Goal: Transaction & Acquisition: Purchase product/service

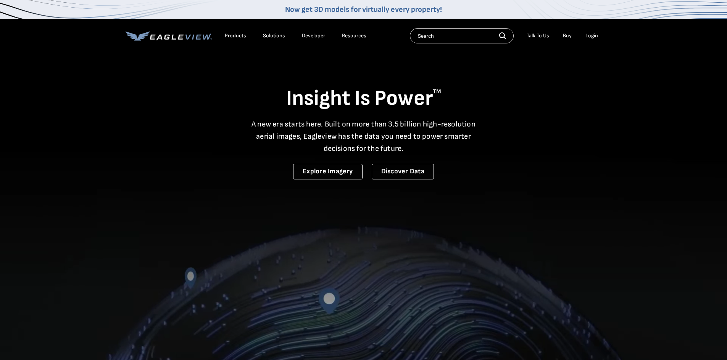
click at [591, 34] on div "Login" at bounding box center [591, 35] width 13 height 7
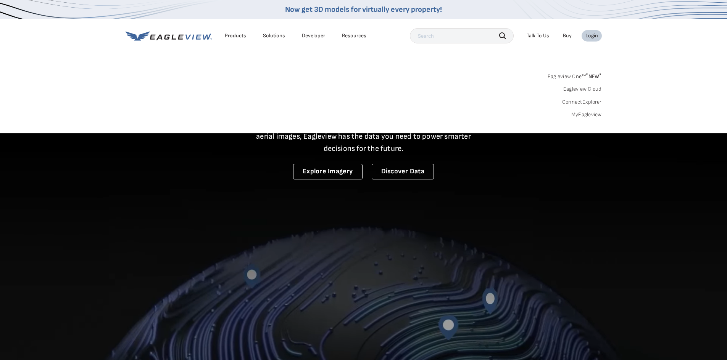
click at [585, 115] on link "MyEagleview" at bounding box center [586, 114] width 31 height 7
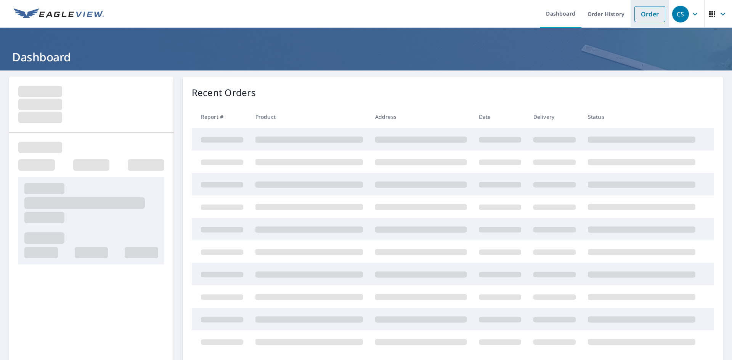
drag, startPoint x: 652, startPoint y: 20, endPoint x: 648, endPoint y: 16, distance: 5.4
click at [651, 19] on link "Order" at bounding box center [650, 14] width 31 height 16
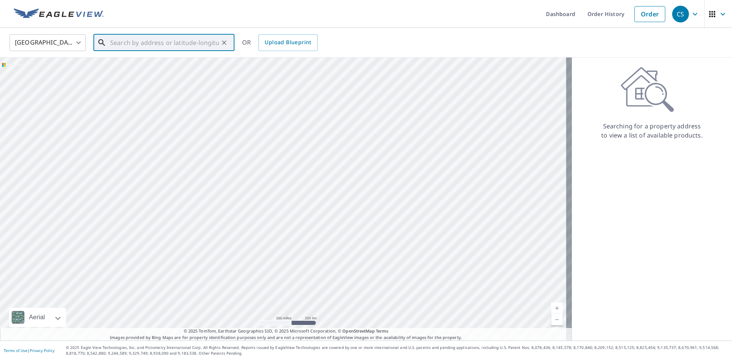
click at [165, 43] on input "text" at bounding box center [164, 42] width 109 height 21
click at [151, 70] on p "[GEOGRAPHIC_DATA]" at bounding box center [169, 73] width 120 height 8
type input "[STREET_ADDRESS]"
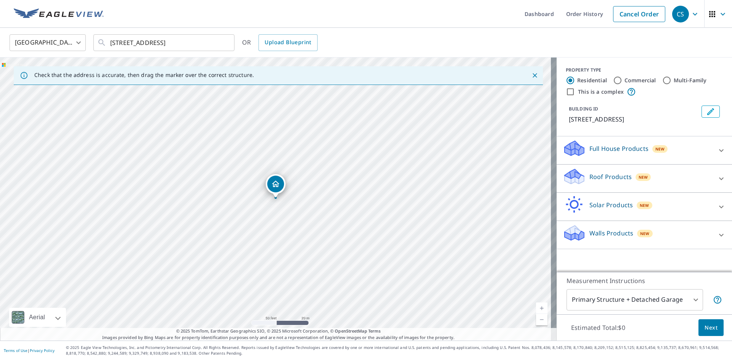
click at [605, 175] on p "Roof Products" at bounding box center [611, 176] width 42 height 9
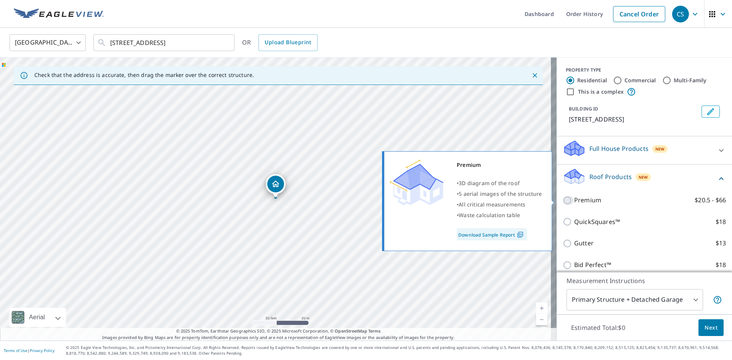
click at [563, 198] on input "Premium $20.5 - $66" at bounding box center [568, 200] width 11 height 9
checkbox input "true"
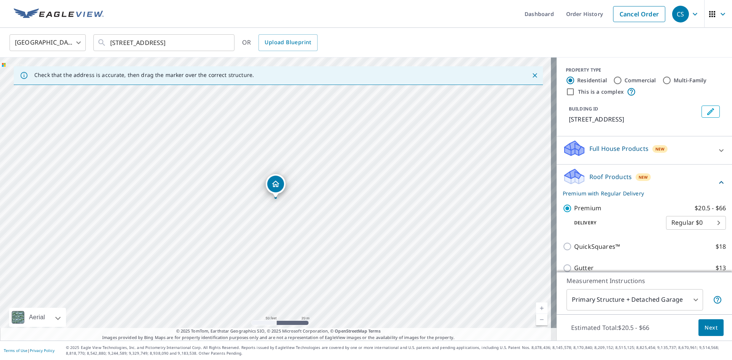
click at [705, 325] on span "Next" at bounding box center [711, 328] width 13 height 10
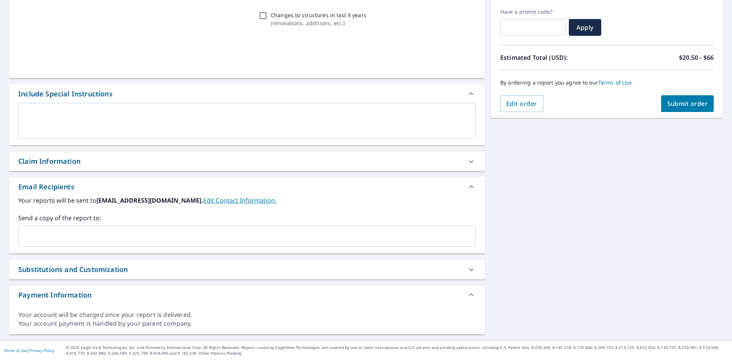
scroll to position [125, 0]
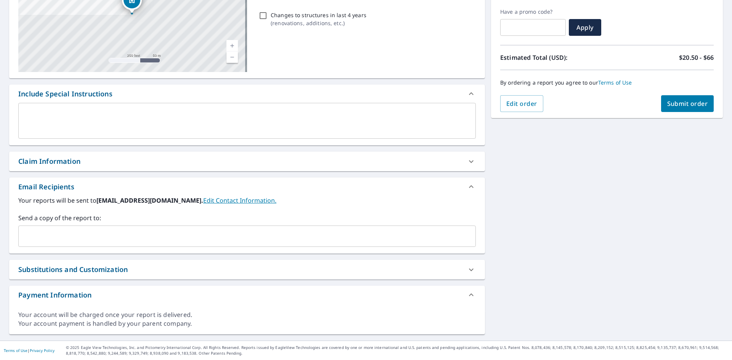
click at [80, 239] on input "text" at bounding box center [241, 236] width 439 height 14
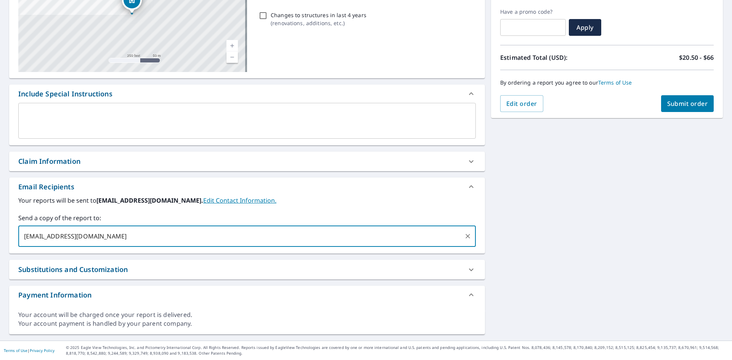
type input "[EMAIL_ADDRESS][DOMAIN_NAME]"
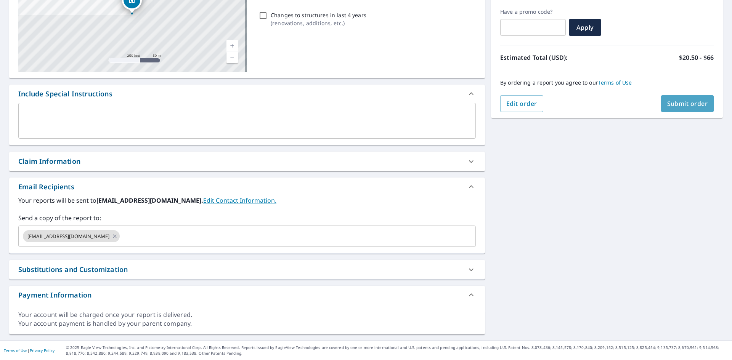
click at [694, 100] on span "Submit order" at bounding box center [687, 104] width 41 height 8
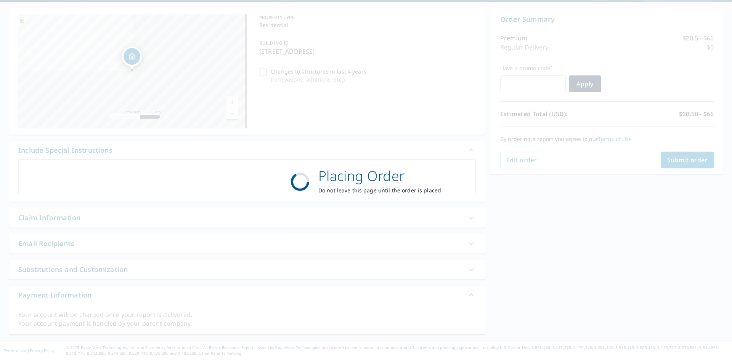
scroll to position [69, 0]
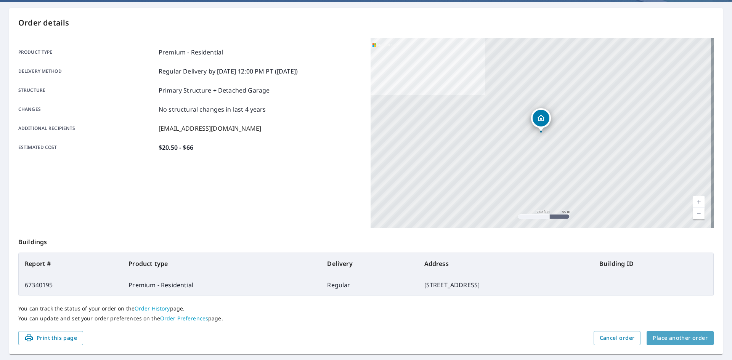
click at [691, 336] on span "Place another order" at bounding box center [680, 339] width 55 height 10
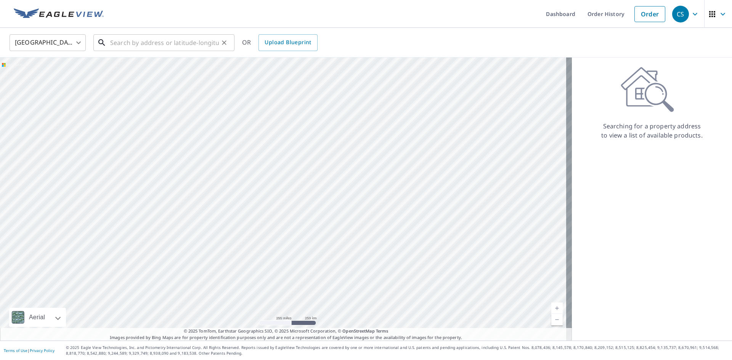
drag, startPoint x: 159, startPoint y: 34, endPoint x: 159, endPoint y: 39, distance: 5.4
click at [159, 34] on input "text" at bounding box center [164, 42] width 109 height 21
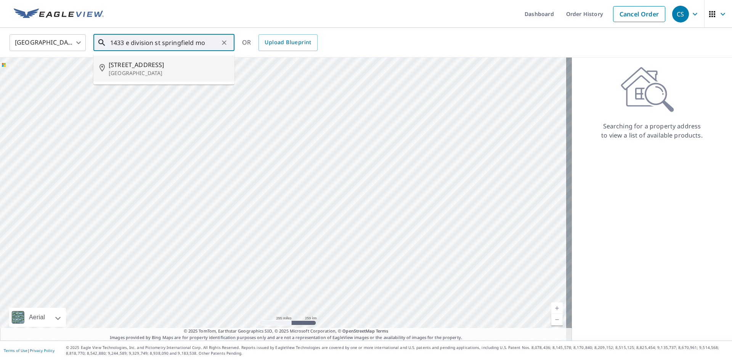
click at [158, 66] on span "[STREET_ADDRESS]" at bounding box center [169, 64] width 120 height 9
type input "[STREET_ADDRESS]"
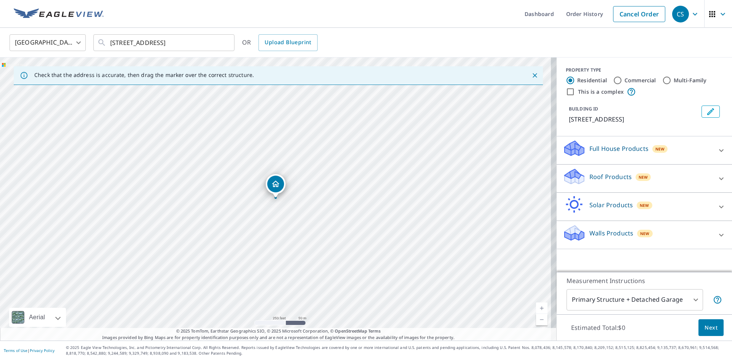
click at [614, 178] on p "Roof Products" at bounding box center [611, 176] width 42 height 9
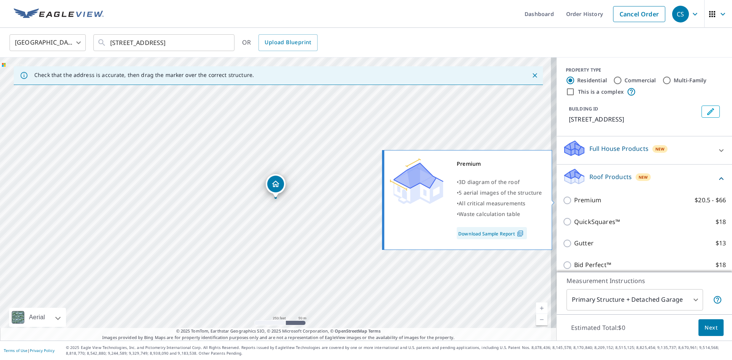
click at [567, 204] on input "Premium $20.5 - $66" at bounding box center [568, 200] width 11 height 9
checkbox input "true"
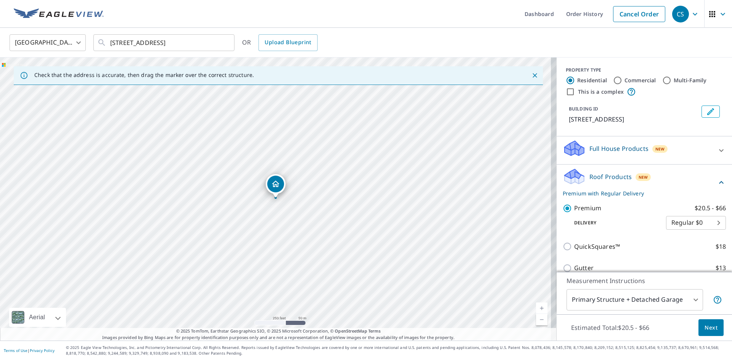
click at [705, 330] on span "Next" at bounding box center [711, 328] width 13 height 10
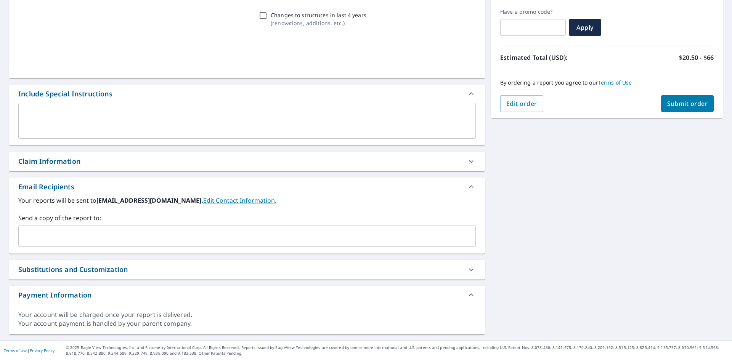
scroll to position [125, 0]
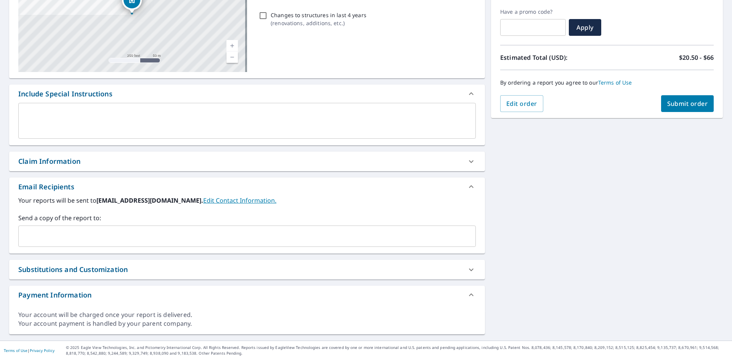
click at [92, 237] on input "text" at bounding box center [241, 236] width 439 height 14
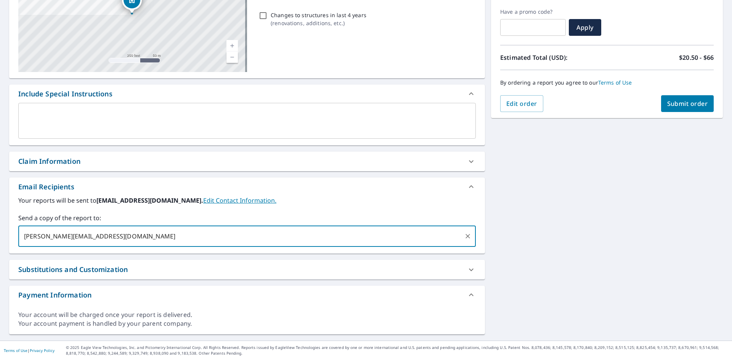
type input "[PERSON_NAME][EMAIL_ADDRESS][DOMAIN_NAME]"
click at [674, 105] on span "Submit order" at bounding box center [687, 104] width 41 height 8
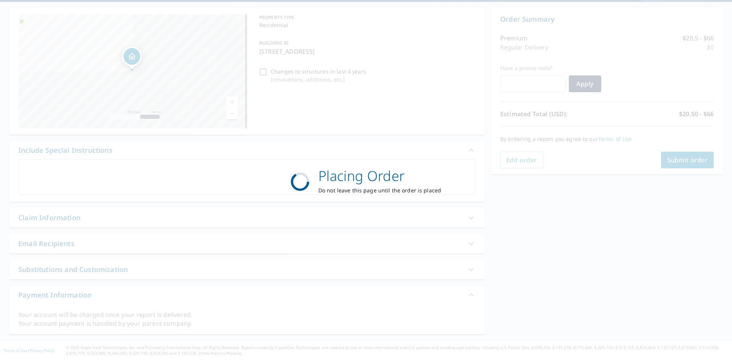
scroll to position [69, 0]
